Goal: Information Seeking & Learning: Stay updated

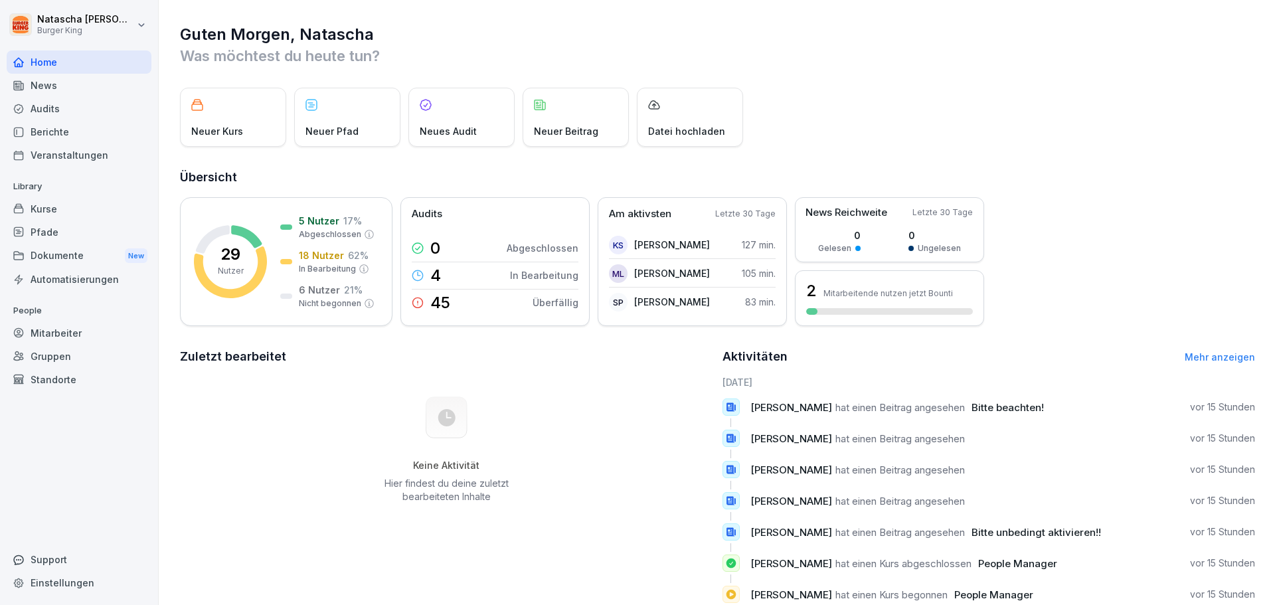
click at [48, 80] on div "News" at bounding box center [79, 85] width 145 height 23
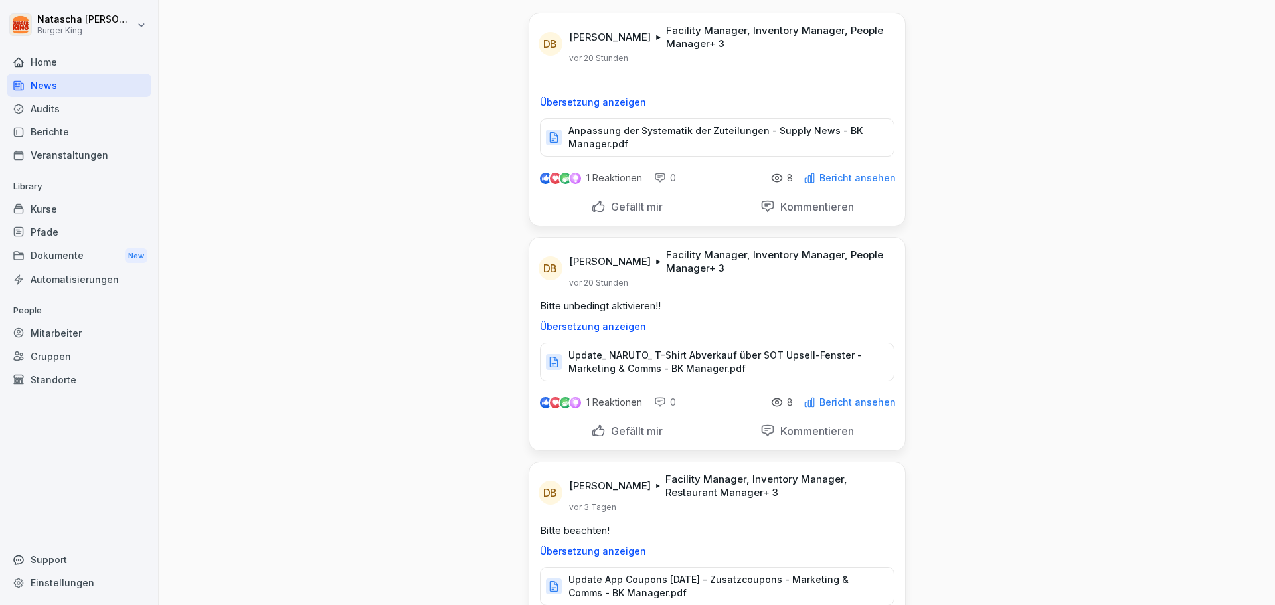
scroll to position [66, 0]
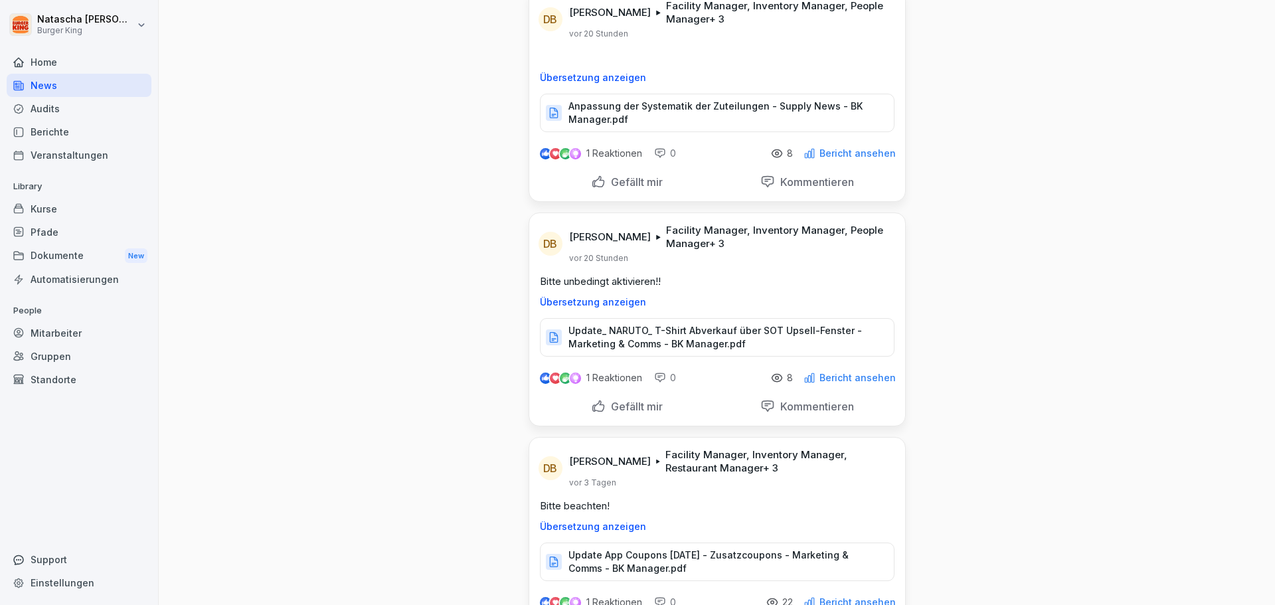
click at [735, 107] on p "Anpassung der Systematik der Zuteilungen - Supply News - BK Manager.pdf" at bounding box center [724, 113] width 312 height 27
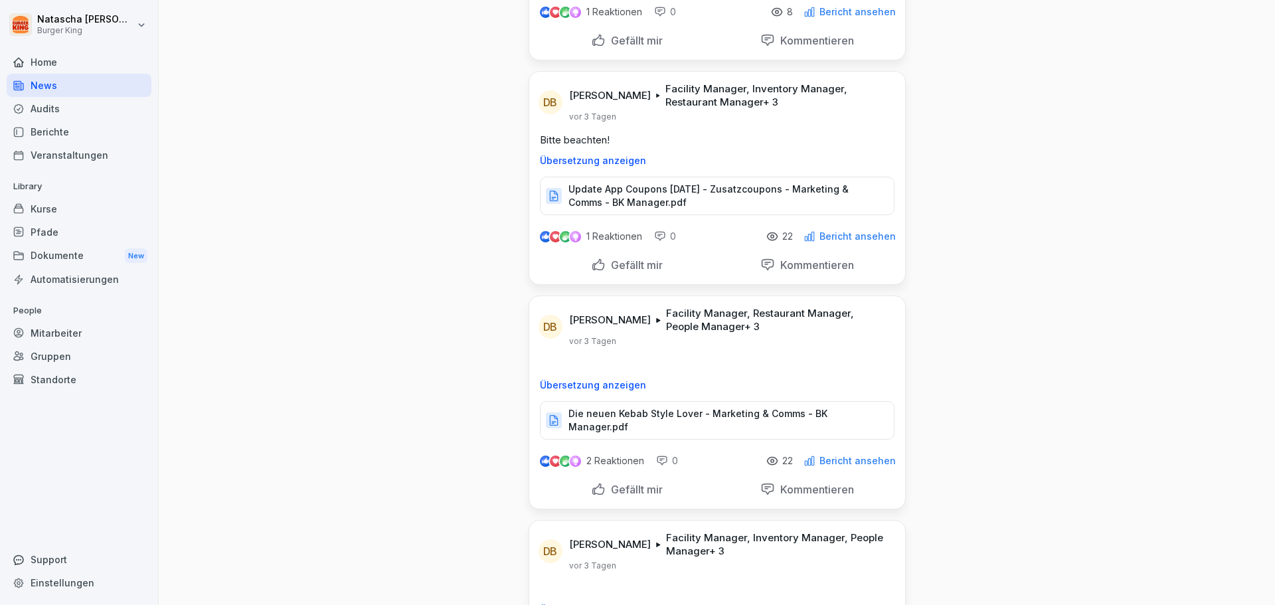
scroll to position [465, 0]
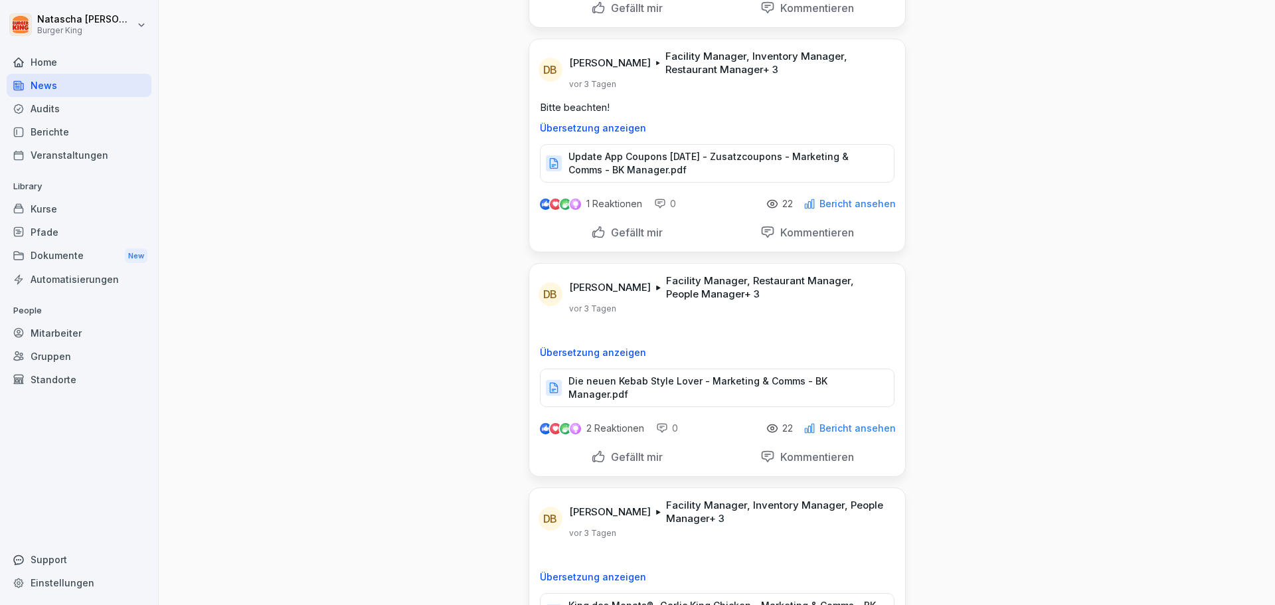
click at [709, 385] on p "Die neuen Kebab Style Lover - Marketing & Comms - BK Manager.pdf" at bounding box center [724, 388] width 312 height 27
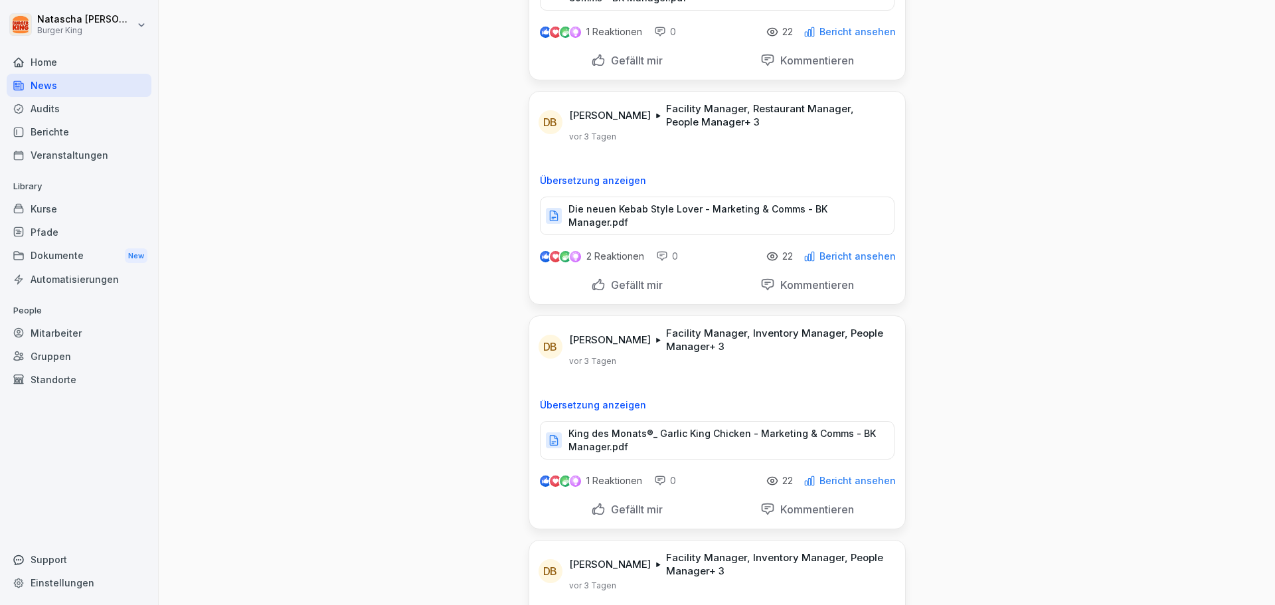
scroll to position [664, 0]
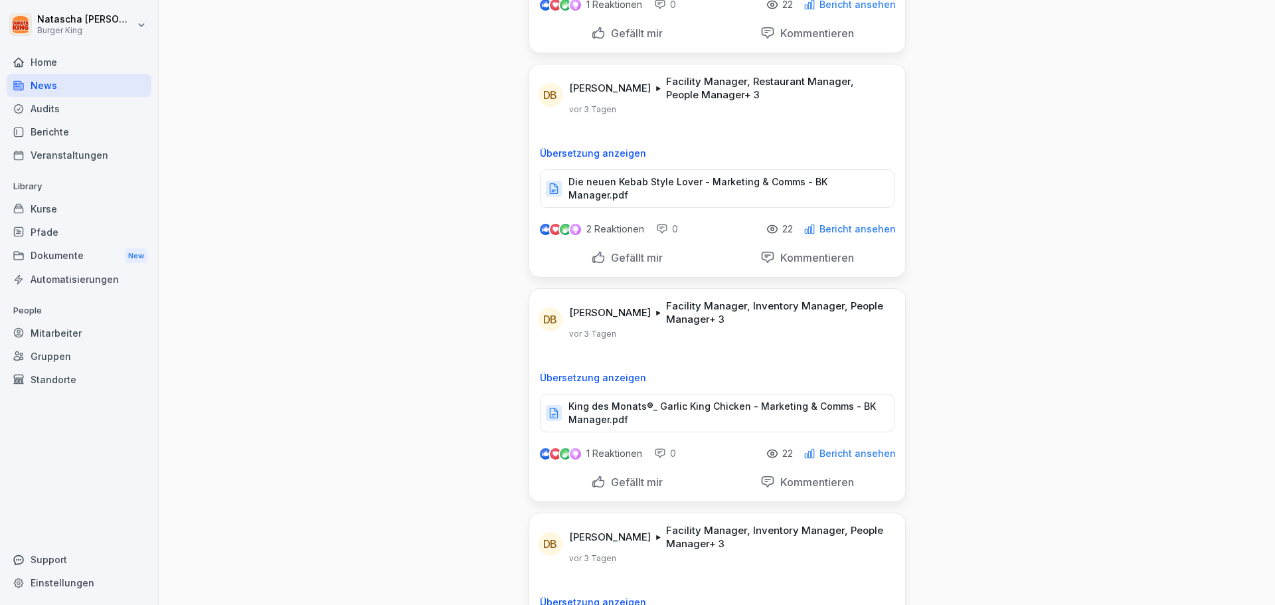
click at [704, 404] on p "King des Monats®_ Garlic King Chicken - Marketing & Comms - BK Manager.pdf" at bounding box center [724, 413] width 312 height 27
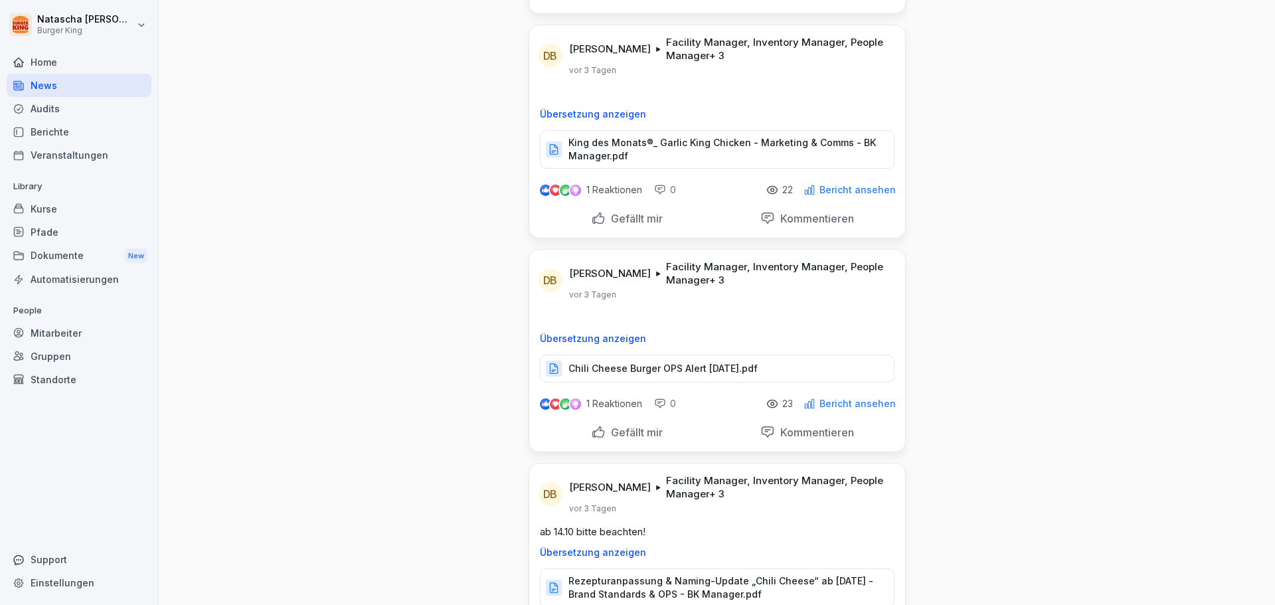
scroll to position [930, 0]
click at [652, 360] on p "Chili Cheese Burger OPS Alert [DATE].pdf" at bounding box center [662, 366] width 189 height 13
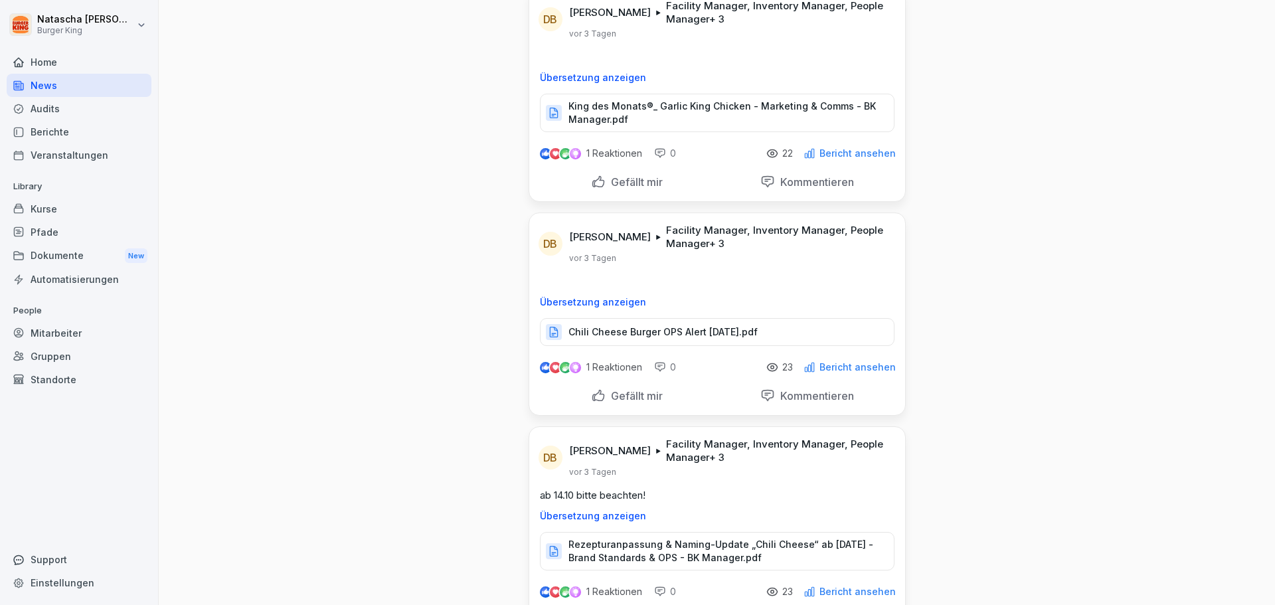
scroll to position [1063, 0]
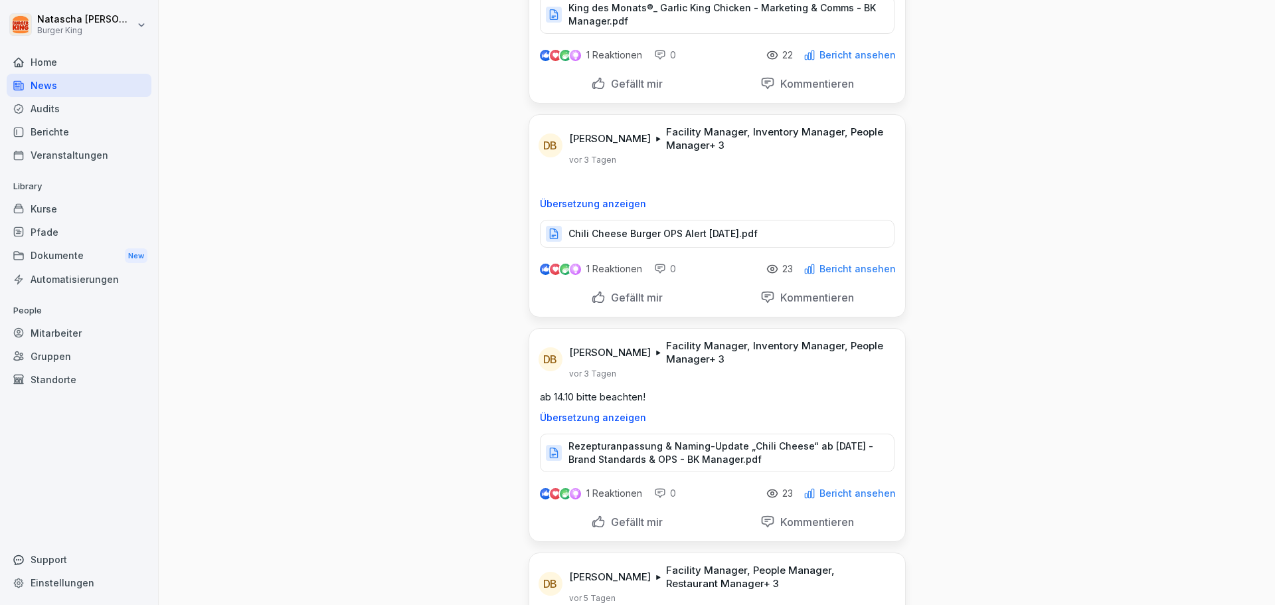
click at [675, 440] on p "Rezepturanpassung & Naming-Update „Chili Cheese“ ab [DATE] - Brand Standards & …" at bounding box center [724, 453] width 312 height 27
click at [666, 229] on p "Chili Cheese Burger OPS Alert [DATE].pdf" at bounding box center [662, 233] width 189 height 13
click at [628, 227] on p "Chili Cheese Burger OPS Alert [DATE].pdf" at bounding box center [662, 233] width 189 height 13
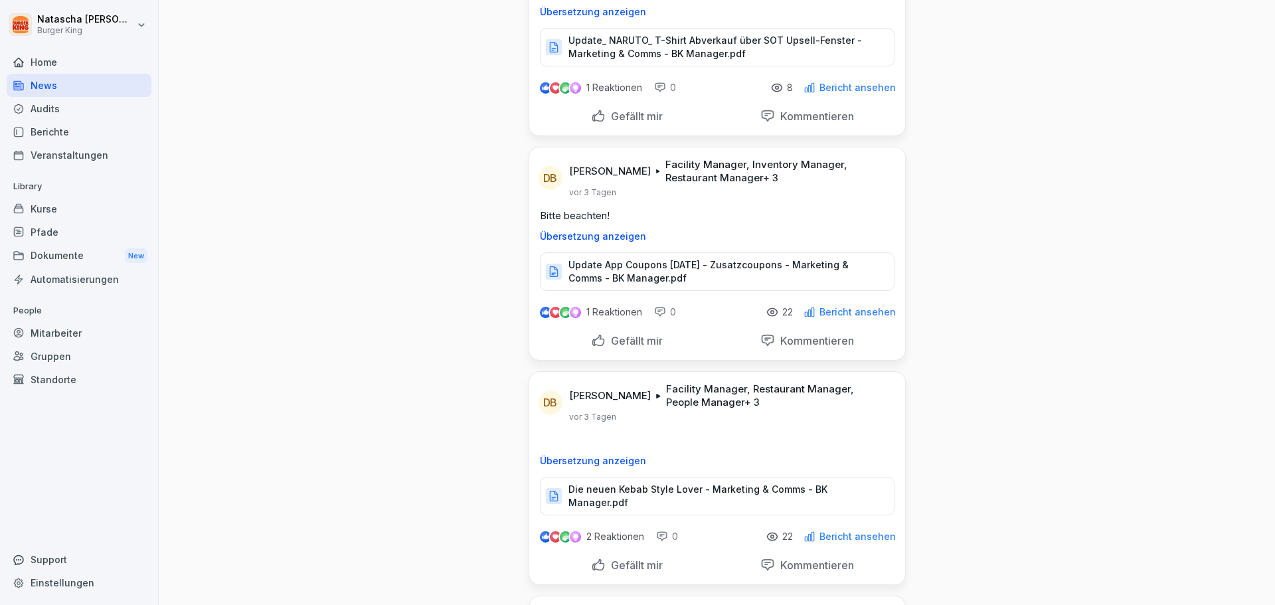
scroll to position [465, 0]
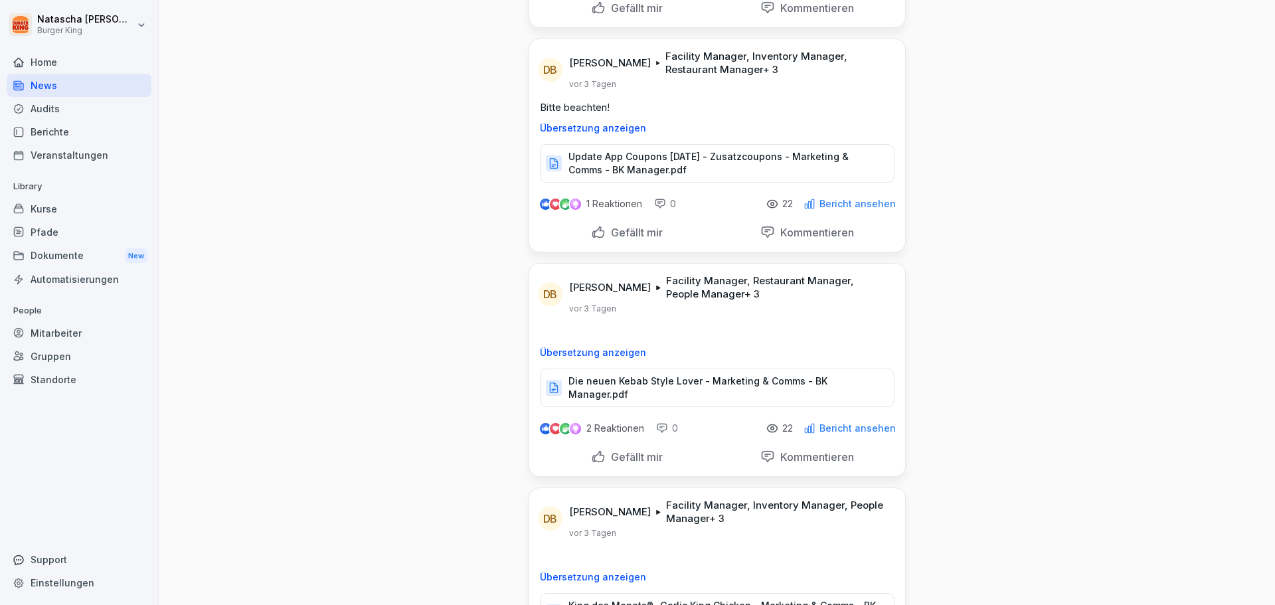
click at [664, 377] on p "Die neuen Kebab Style Lover - Marketing & Comms - BK Manager.pdf" at bounding box center [724, 388] width 312 height 27
